Goal: Communication & Community: Participate in discussion

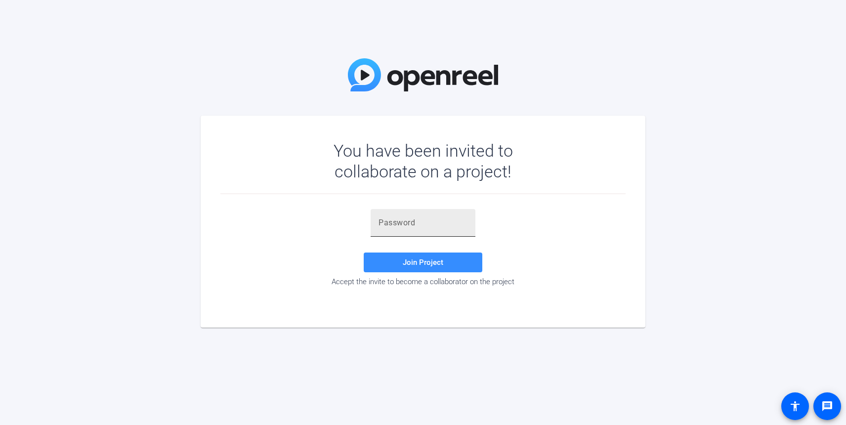
click at [399, 221] on input "text" at bounding box center [423, 223] width 89 height 12
click at [412, 227] on input "text" at bounding box center [423, 223] width 89 height 12
paste input "JYGj,{"
type input "JYGj,{"
click at [414, 258] on span at bounding box center [423, 263] width 119 height 24
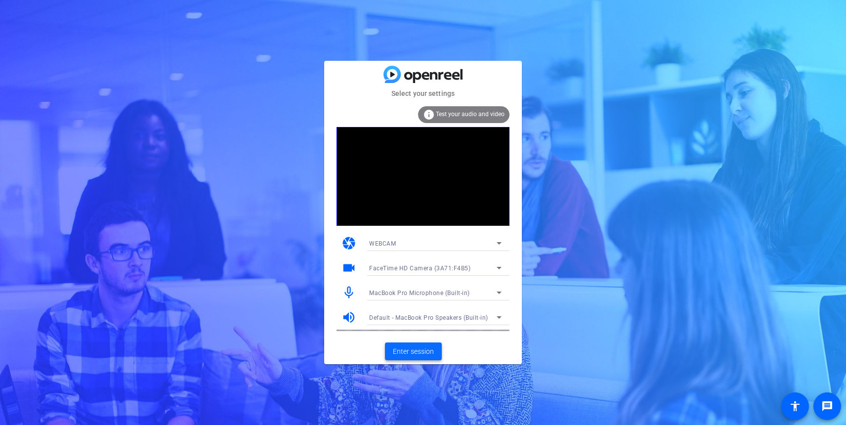
click at [423, 354] on span "Enter session" at bounding box center [413, 352] width 41 height 10
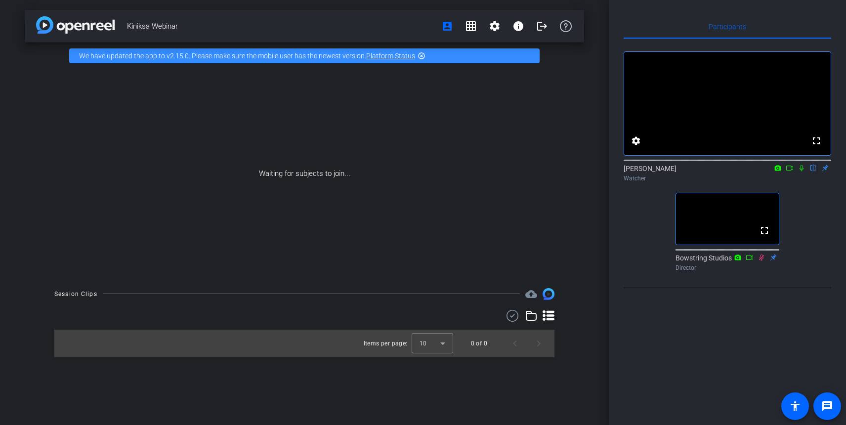
click at [803, 172] on icon at bounding box center [802, 168] width 4 height 6
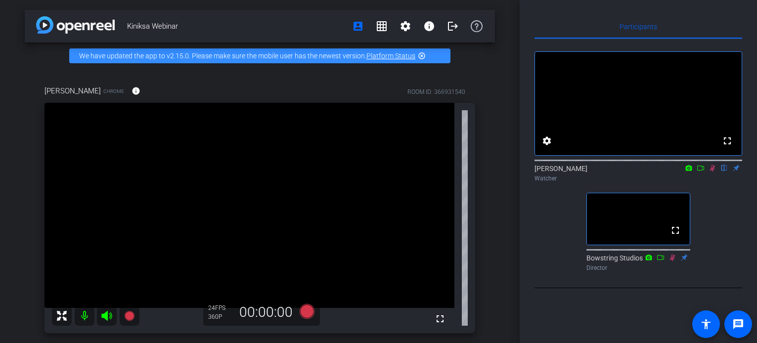
click at [712, 172] on icon at bounding box center [712, 168] width 5 height 6
click at [712, 172] on icon at bounding box center [712, 168] width 4 height 6
click at [712, 172] on icon at bounding box center [712, 168] width 5 height 6
click at [712, 172] on icon at bounding box center [712, 168] width 4 height 6
click at [712, 172] on icon at bounding box center [712, 168] width 5 height 6
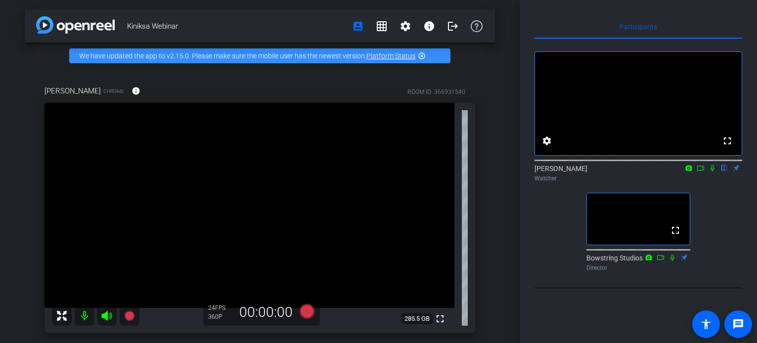
click at [712, 172] on icon at bounding box center [712, 168] width 4 height 6
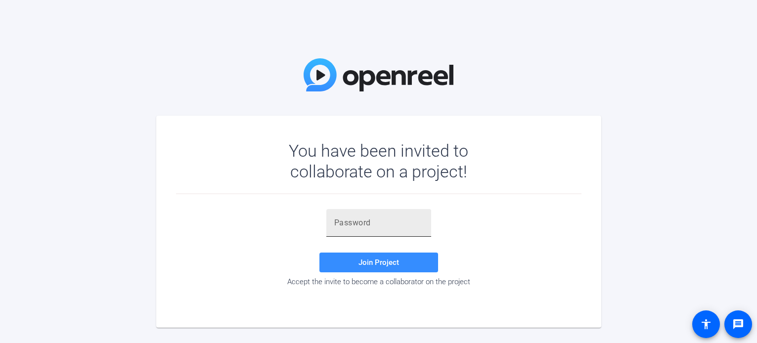
click at [365, 223] on input "text" at bounding box center [378, 223] width 89 height 12
type input "JYGj,{"
click at [374, 263] on span "Join Project" at bounding box center [378, 262] width 41 height 9
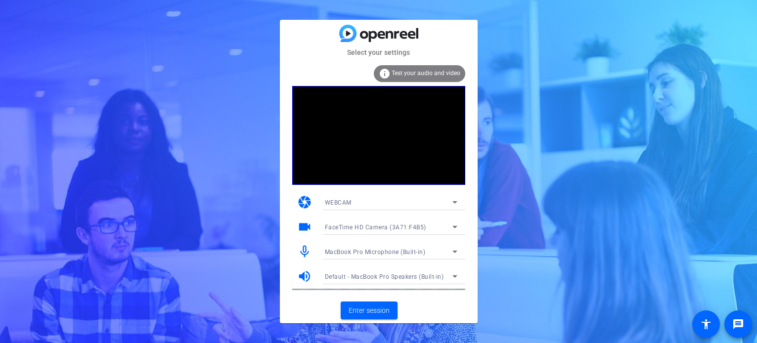
click at [449, 205] on icon at bounding box center [455, 202] width 12 height 12
click at [332, 195] on div at bounding box center [378, 171] width 757 height 343
click at [375, 317] on span at bounding box center [369, 311] width 57 height 24
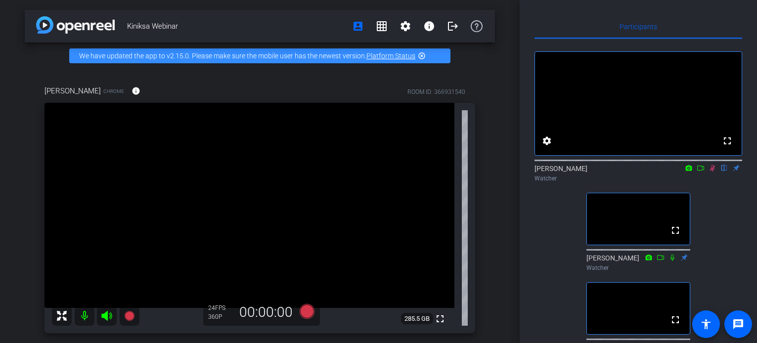
click at [699, 173] on mat-icon at bounding box center [700, 168] width 12 height 9
click at [726, 172] on icon at bounding box center [724, 168] width 8 height 7
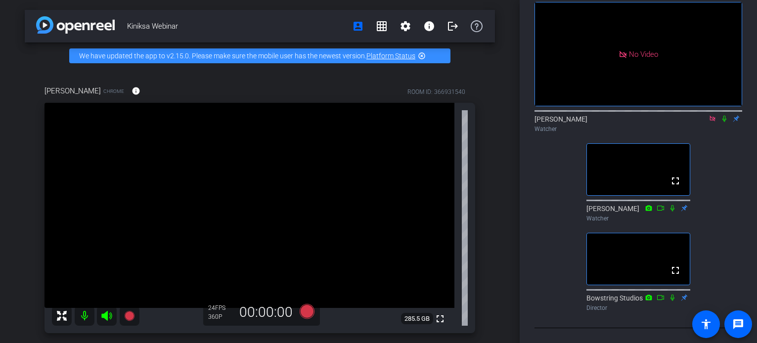
scroll to position [35, 0]
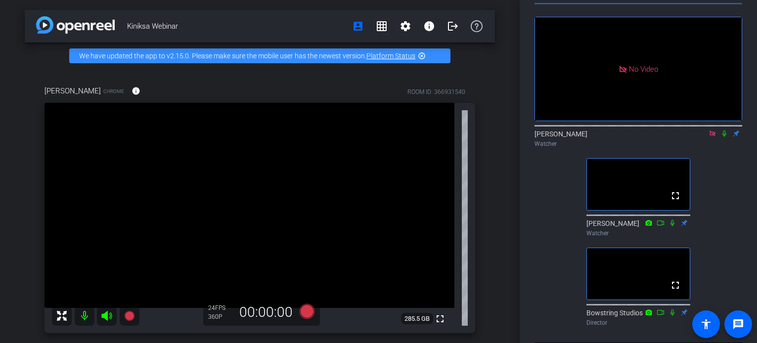
click at [724, 137] on icon at bounding box center [724, 133] width 4 height 6
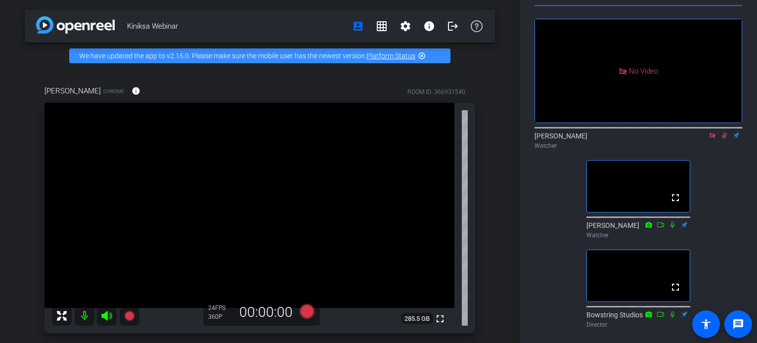
click at [724, 139] on icon at bounding box center [724, 135] width 5 height 6
click at [400, 28] on mat-icon "settings" at bounding box center [405, 26] width 12 height 12
click at [335, 13] on div at bounding box center [378, 171] width 757 height 343
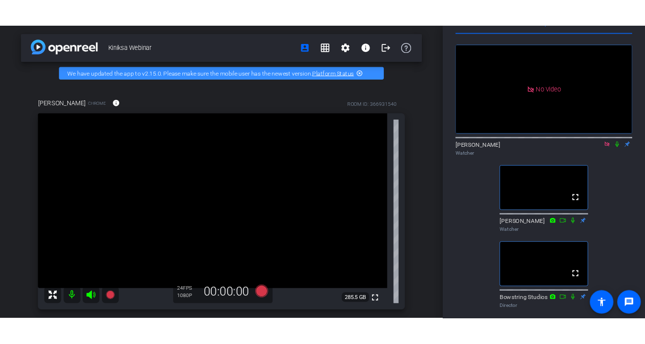
scroll to position [7, 0]
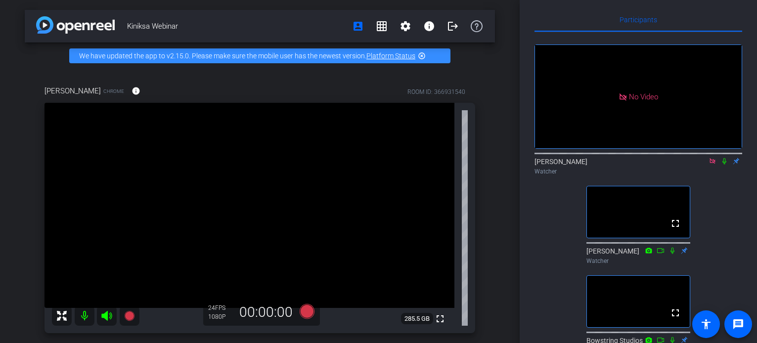
click at [724, 165] on icon at bounding box center [724, 161] width 4 height 6
click at [725, 165] on icon at bounding box center [724, 161] width 5 height 6
click at [725, 165] on icon at bounding box center [724, 161] width 8 height 7
click at [724, 165] on icon at bounding box center [724, 161] width 5 height 6
click at [724, 165] on icon at bounding box center [724, 161] width 8 height 7
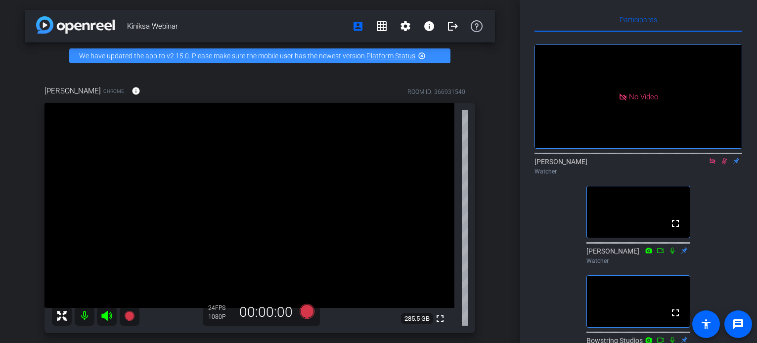
click at [724, 165] on icon at bounding box center [724, 161] width 5 height 6
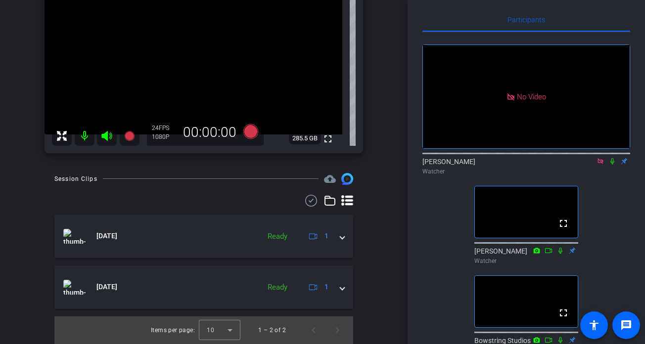
scroll to position [123, 0]
